Goal: Task Accomplishment & Management: Manage account settings

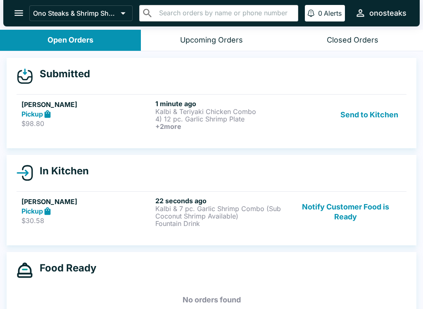
click at [375, 111] on button "Send to Kitchen" at bounding box center [369, 115] width 64 height 31
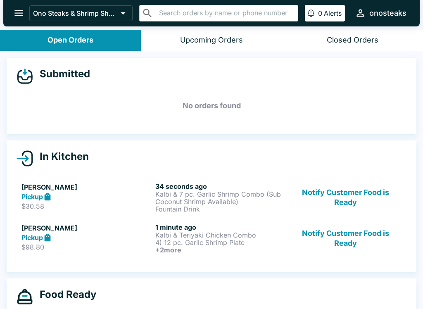
click at [15, 11] on icon "open drawer" at bounding box center [18, 13] width 9 height 6
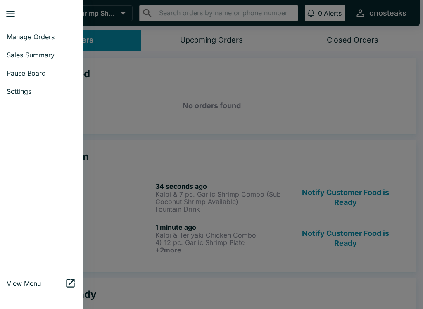
click at [47, 72] on span "Pause Board" at bounding box center [41, 73] width 69 height 8
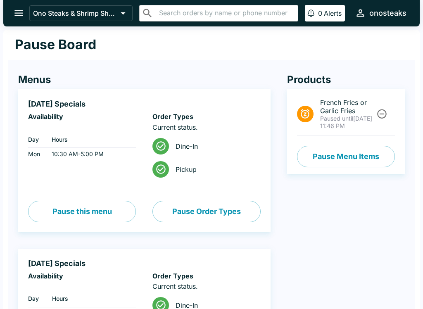
click at [363, 156] on button "Pause Menu Items" at bounding box center [346, 156] width 98 height 21
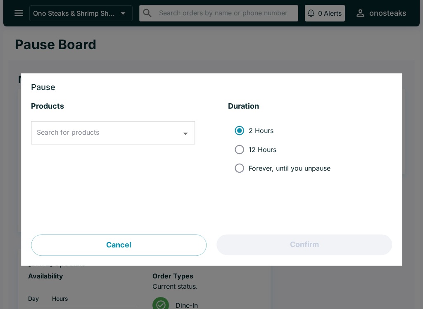
click at [103, 129] on input "Search for products" at bounding box center [107, 133] width 144 height 16
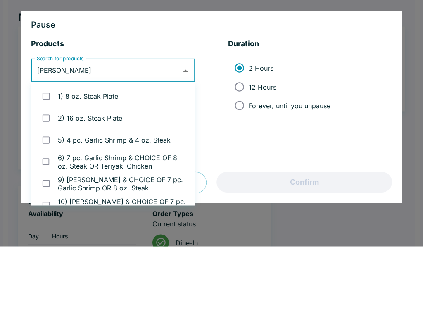
type input "kalbi"
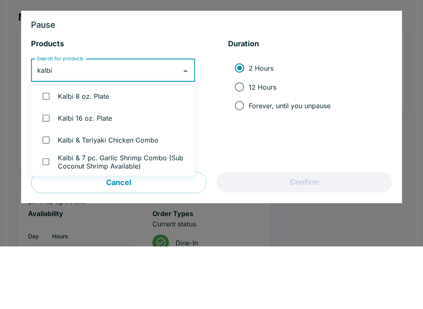
click at [135, 148] on li "Kalbi 8 oz. Plate" at bounding box center [113, 159] width 164 height 22
checkbox input "true"
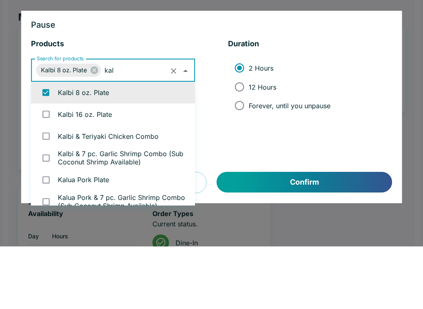
scroll to position [3, 0]
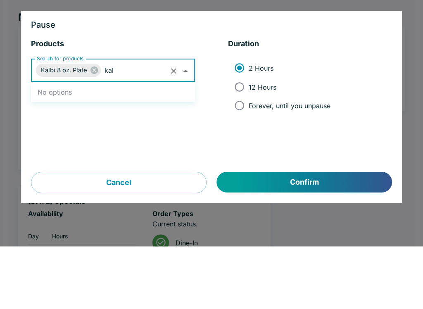
type input "kal"
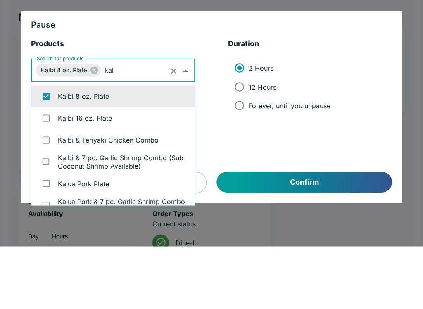
click at [158, 170] on li "Kalbi 16 oz. Plate" at bounding box center [113, 181] width 164 height 22
checkbox input "true"
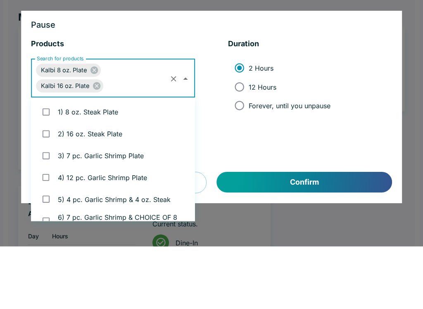
scroll to position [761, 0]
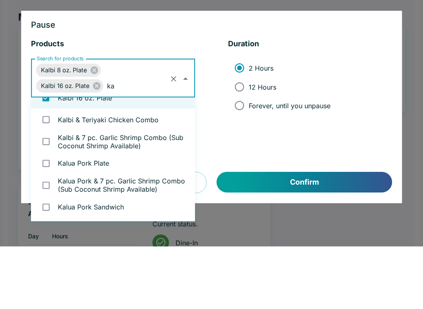
type input "kal"
click at [161, 171] on li "Kalbi & Teriyaki Chicken Combo" at bounding box center [113, 182] width 164 height 22
checkbox input "true"
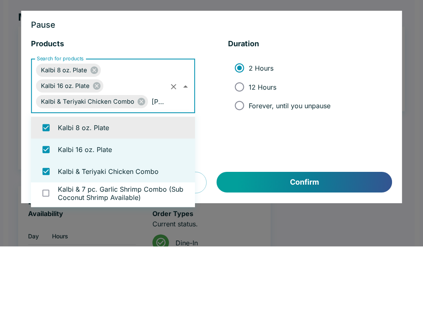
scroll to position [0, 0]
type input "kalbi"
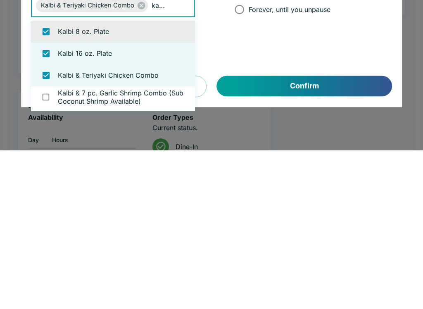
click at [123, 245] on li "Kalbi & 7 pc. Garlic Shrimp Combo (Sub Coconut Shrimp Available)" at bounding box center [113, 256] width 164 height 22
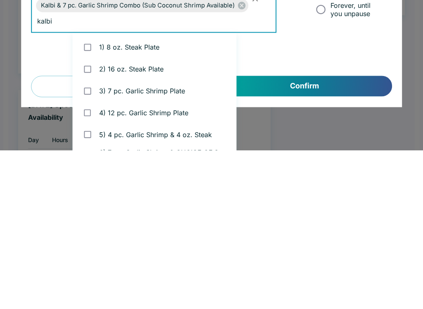
checkbox input "true"
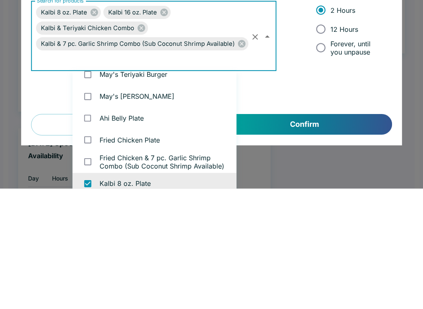
click at [369, 235] on button "Confirm" at bounding box center [304, 245] width 175 height 21
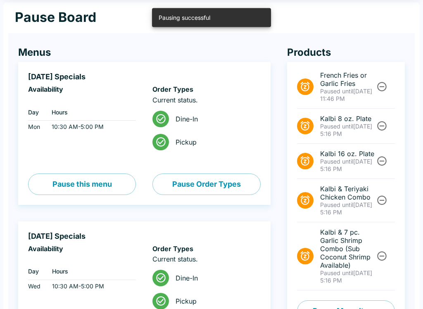
scroll to position [0, 0]
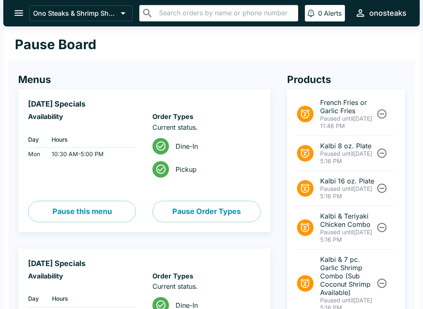
click at [22, 10] on icon "open drawer" at bounding box center [18, 12] width 11 height 11
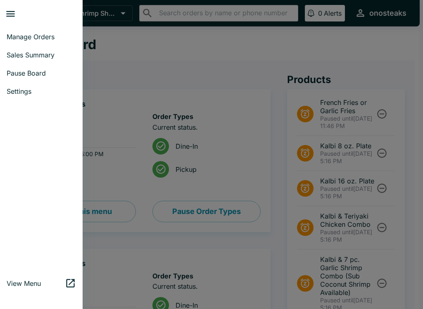
click at [45, 35] on span "Manage Orders" at bounding box center [41, 37] width 69 height 8
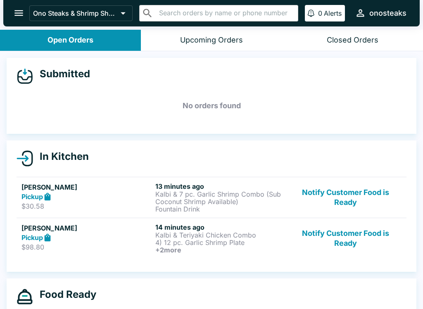
click at [342, 192] on button "Notify Customer Food is Ready" at bounding box center [346, 197] width 112 height 31
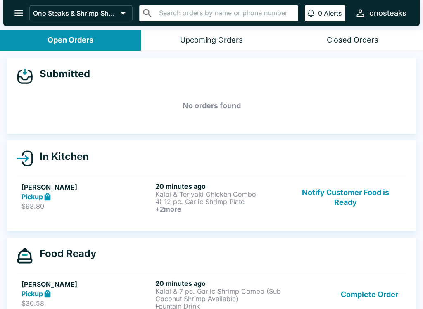
click at [179, 202] on p "4) 12 pc. Garlic Shrimp Plate" at bounding box center [220, 201] width 131 height 7
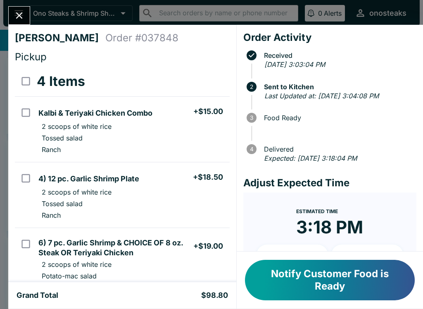
click at [207, 196] on li "2 scoops of white rice" at bounding box center [132, 192] width 194 height 12
click at [171, 200] on li "Tossed salad" at bounding box center [132, 204] width 194 height 12
checkbox input "false"
click at [24, 9] on button "Close" at bounding box center [19, 16] width 21 height 18
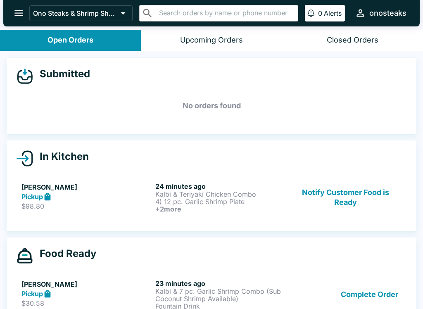
scroll to position [1, 0]
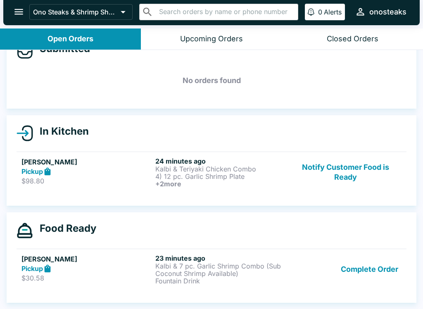
click at [371, 274] on button "Complete Order" at bounding box center [369, 269] width 64 height 31
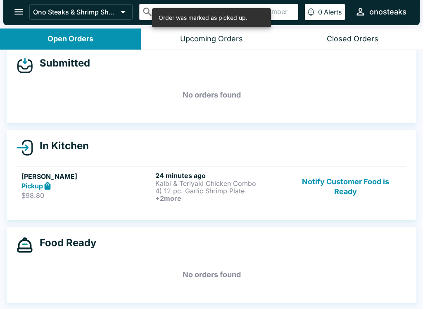
click at [193, 194] on p "4) 12 pc. Garlic Shrimp Plate" at bounding box center [220, 190] width 131 height 7
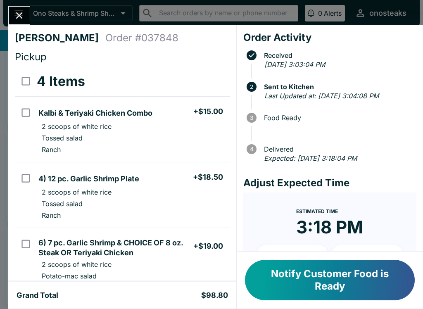
click at [16, 10] on icon "Close" at bounding box center [19, 15] width 11 height 11
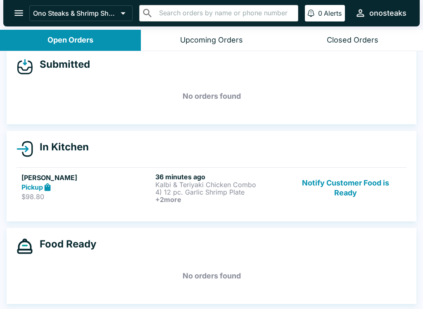
click at [343, 181] on button "Notify Customer Food is Ready" at bounding box center [346, 188] width 112 height 31
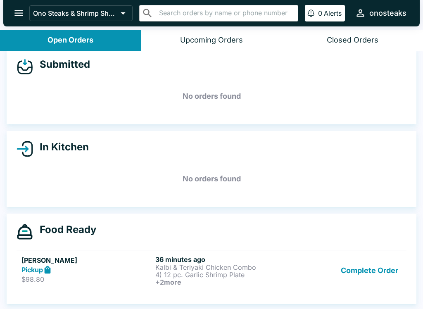
scroll to position [1, 0]
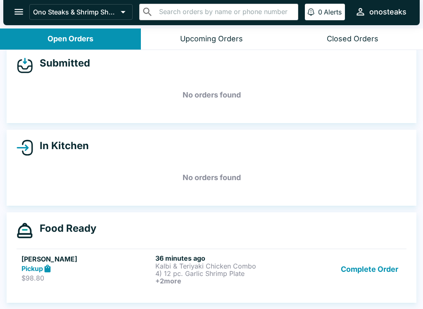
click at [368, 257] on button "Complete Order" at bounding box center [369, 269] width 64 height 31
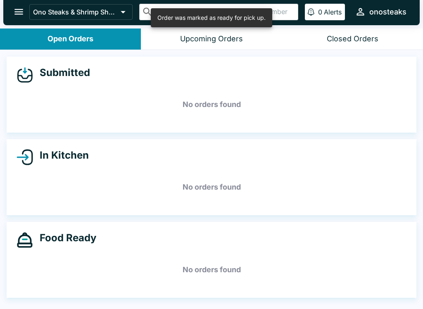
scroll to position [0, 0]
click at [368, 256] on h5 "No orders found" at bounding box center [212, 270] width 390 height 30
